Goal: Information Seeking & Learning: Learn about a topic

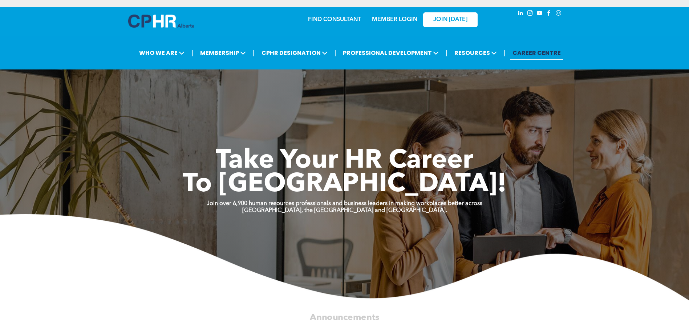
click at [386, 18] on link "MEMBER LOGIN" at bounding box center [394, 20] width 45 height 6
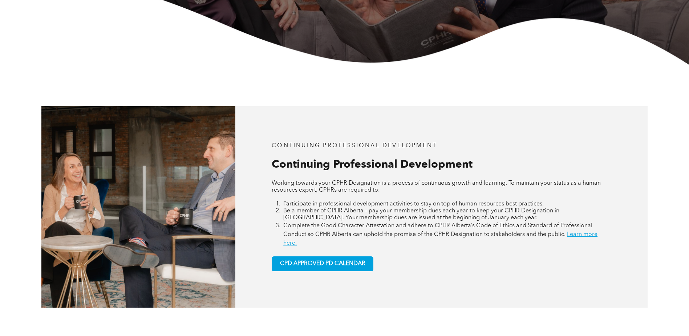
scroll to position [218, 0]
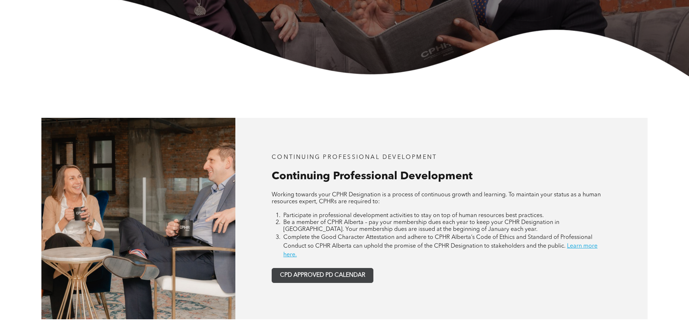
click at [335, 277] on span "CPD APPROVED PD CALENDAR" at bounding box center [322, 275] width 85 height 7
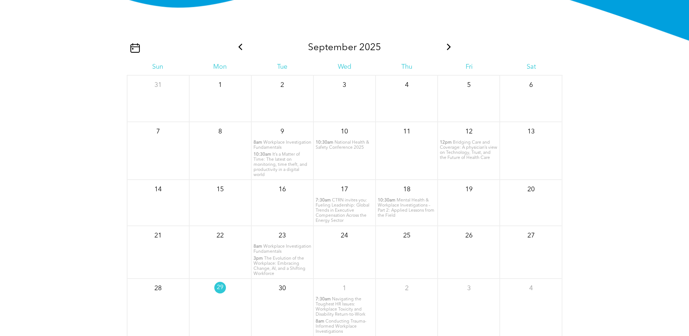
scroll to position [881, 0]
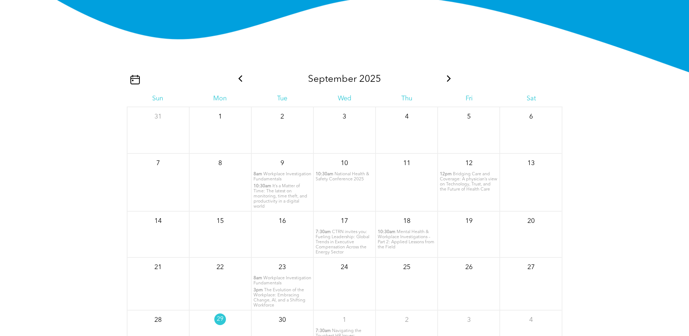
click at [449, 79] on icon at bounding box center [449, 78] width 4 height 7
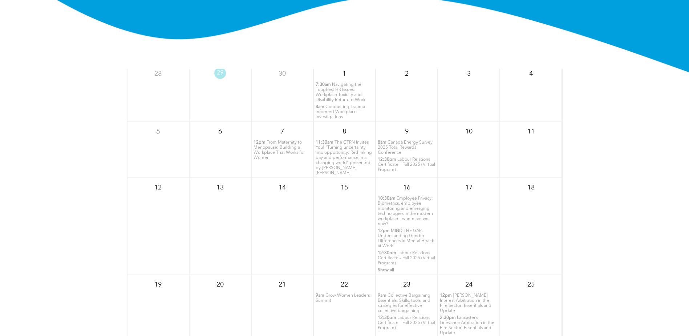
scroll to position [36, 0]
click at [378, 266] on span "Show all" at bounding box center [386, 268] width 16 height 4
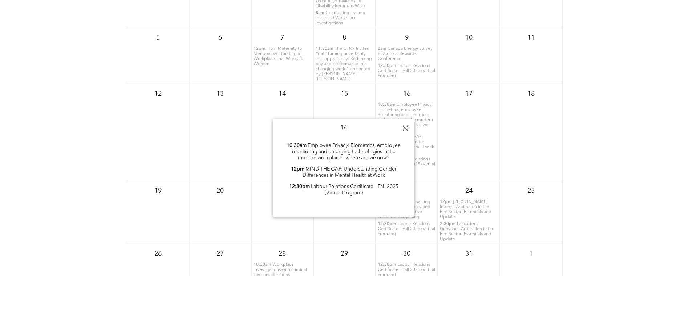
scroll to position [954, 0]
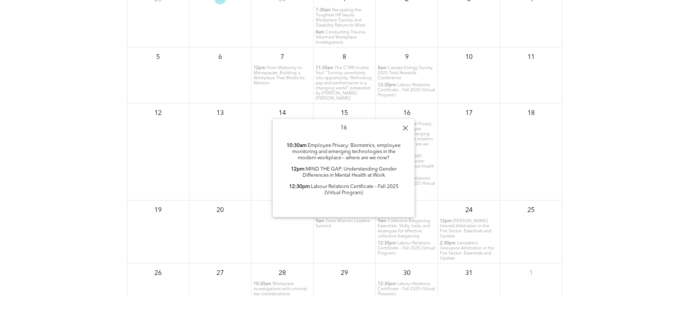
click at [403, 130] on div at bounding box center [405, 128] width 10 height 10
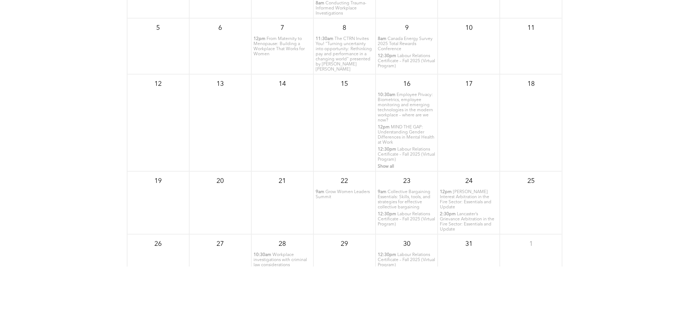
scroll to position [1026, 0]
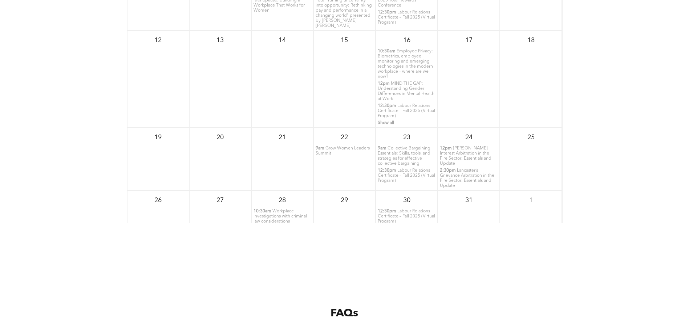
click at [276, 213] on span "Workplace investigations with criminal law considerations" at bounding box center [279, 216] width 53 height 15
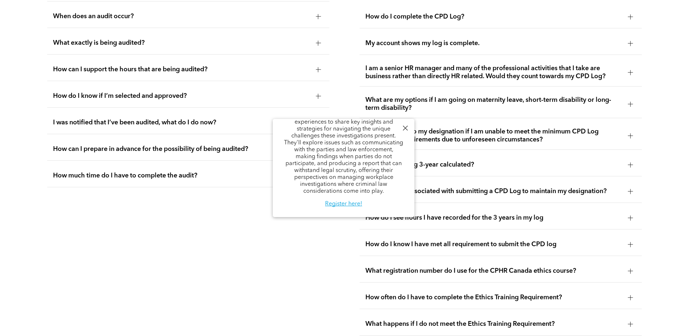
scroll to position [1462, 0]
click at [408, 125] on div at bounding box center [405, 128] width 10 height 10
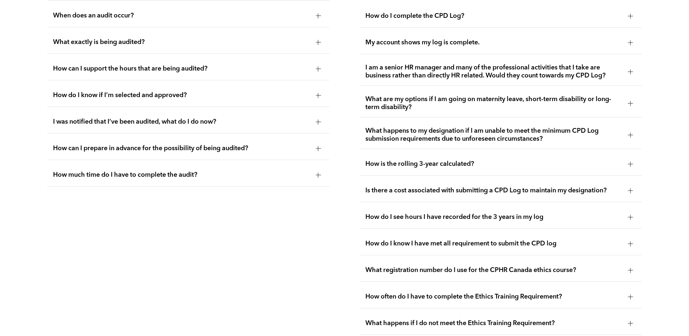
click at [549, 282] on ul "How do I maintain my designation? Please refer to the Continuing Professional D…" at bounding box center [501, 142] width 283 height 383
click at [543, 293] on span "How often do I have to complete the Ethics Training Requirement?" at bounding box center [493, 296] width 257 height 8
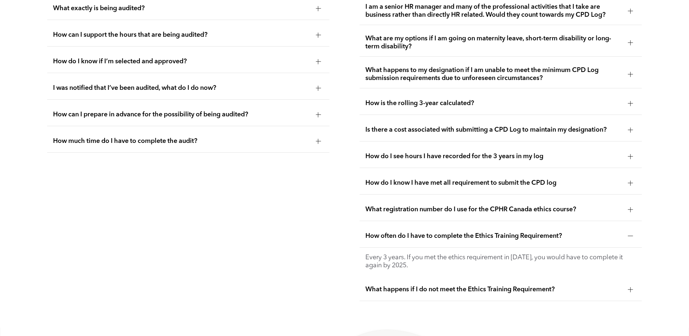
scroll to position [1498, 0]
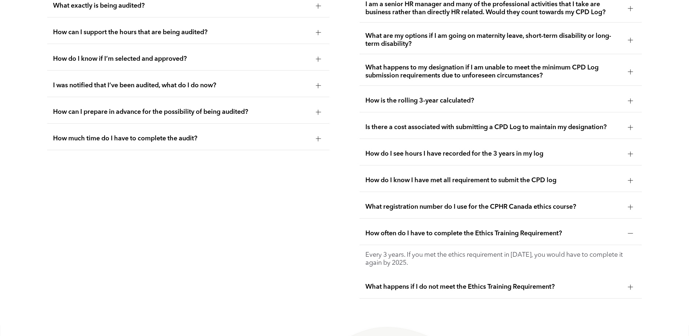
click at [544, 252] on p "Every 3 years. If you met the ethics requirement in [DATE], you would have to c…" at bounding box center [500, 259] width 271 height 16
click at [537, 288] on span "What happens if I do not meet the Ethics Training Requirement?" at bounding box center [493, 287] width 257 height 8
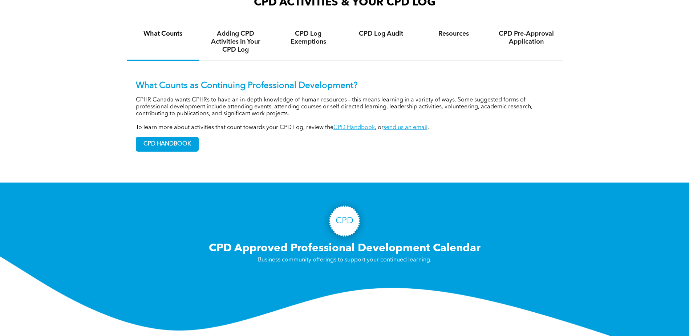
scroll to position [554, 0]
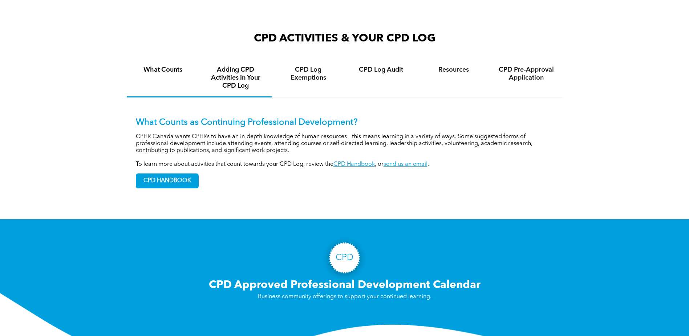
click at [244, 74] on h4 "Adding CPD Activities in Your CPD Log" at bounding box center [236, 78] width 60 height 24
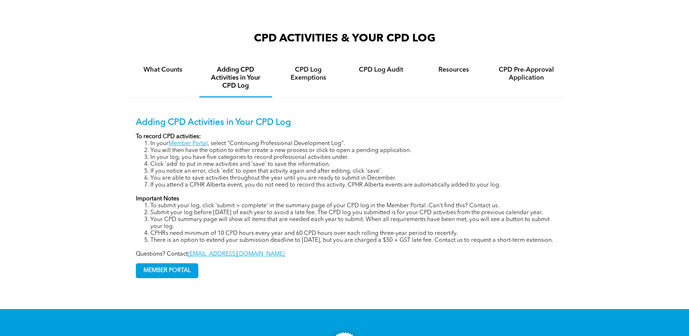
click at [189, 139] on strong "To record CPD activities:" at bounding box center [168, 137] width 65 height 6
click at [453, 70] on h4 "Resources" at bounding box center [454, 70] width 60 height 8
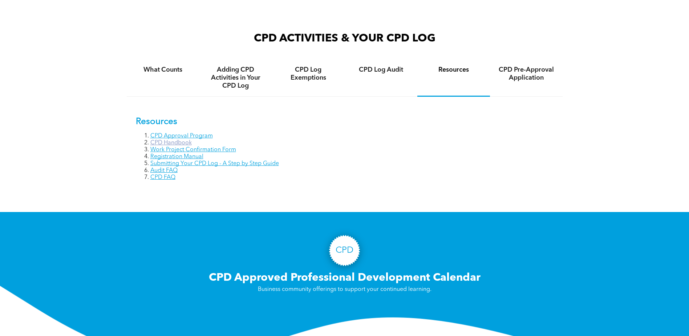
click at [161, 140] on link "CPD Handbook" at bounding box center [170, 143] width 41 height 6
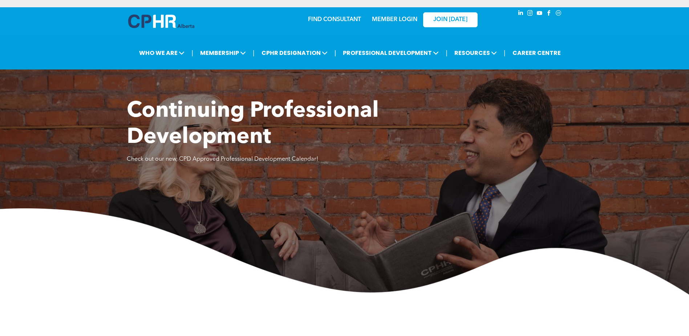
click at [394, 21] on link "MEMBER LOGIN" at bounding box center [394, 20] width 45 height 6
